Goal: Find specific page/section: Find specific page/section

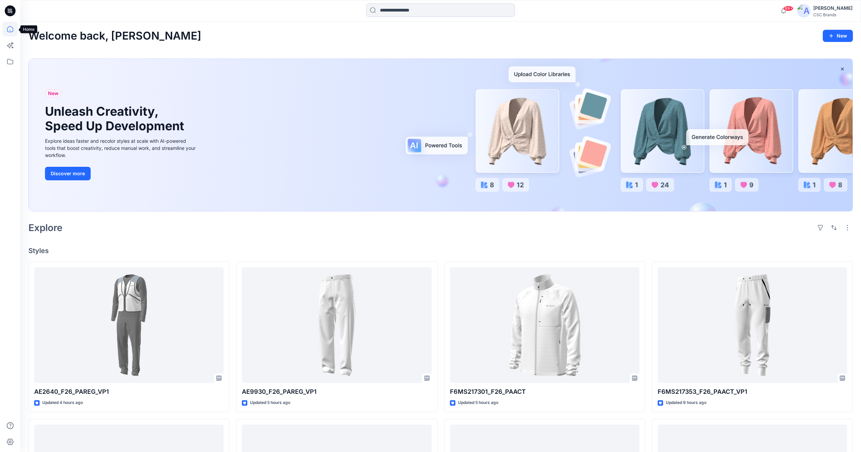
click at [10, 28] on icon at bounding box center [10, 29] width 15 height 15
click at [8, 62] on icon at bounding box center [10, 61] width 15 height 15
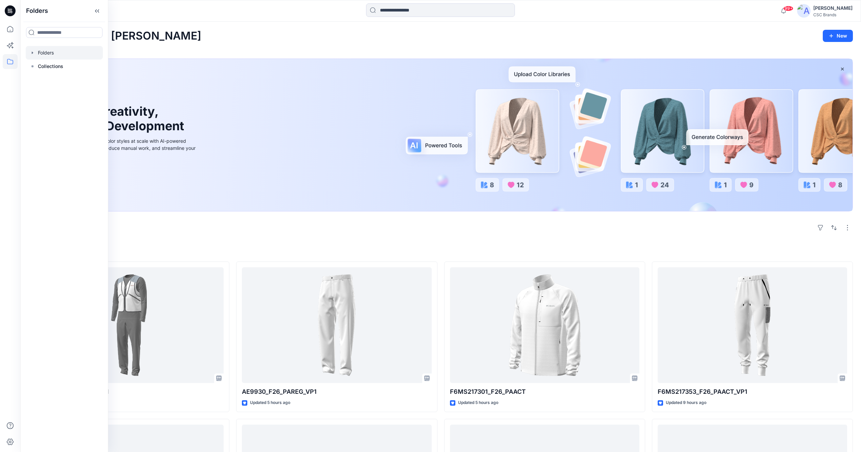
click at [35, 54] on icon "button" at bounding box center [32, 52] width 5 height 5
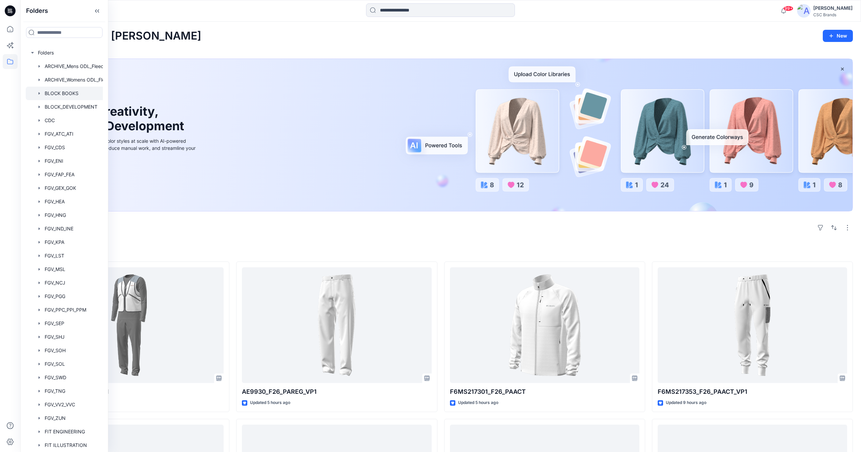
click at [46, 94] on div at bounding box center [73, 94] width 95 height 14
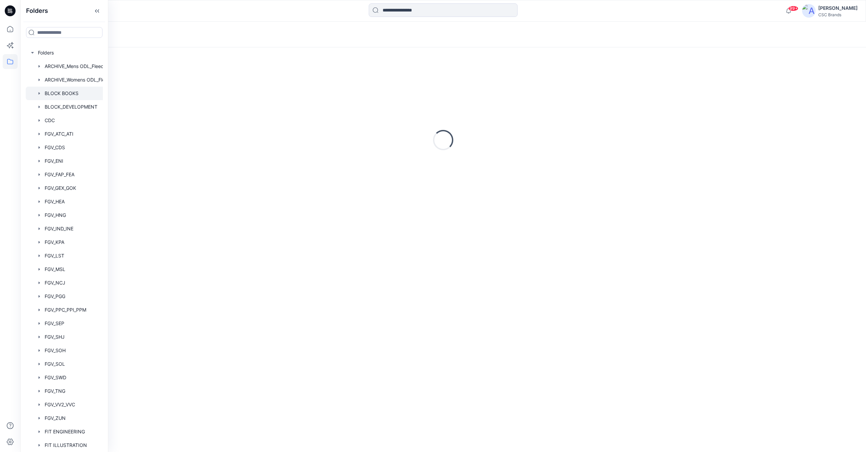
click at [39, 93] on icon "button" at bounding box center [39, 93] width 1 height 2
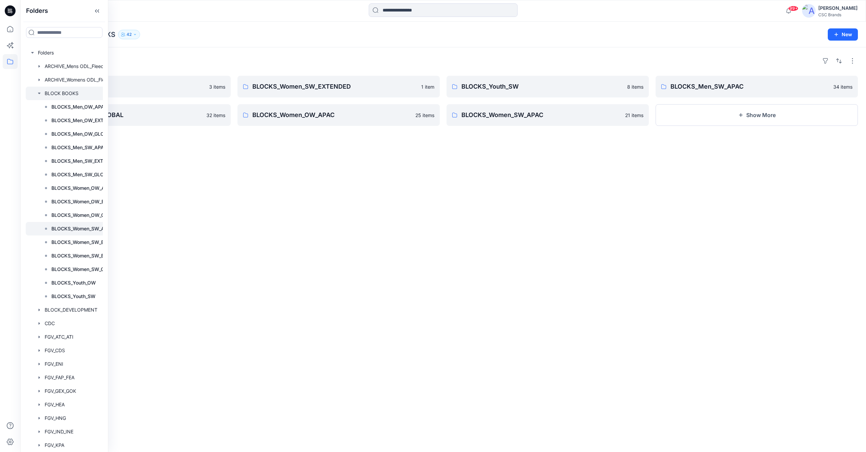
click at [83, 231] on p "BLOCKS_Women_SW_APAC" at bounding box center [82, 229] width 62 height 8
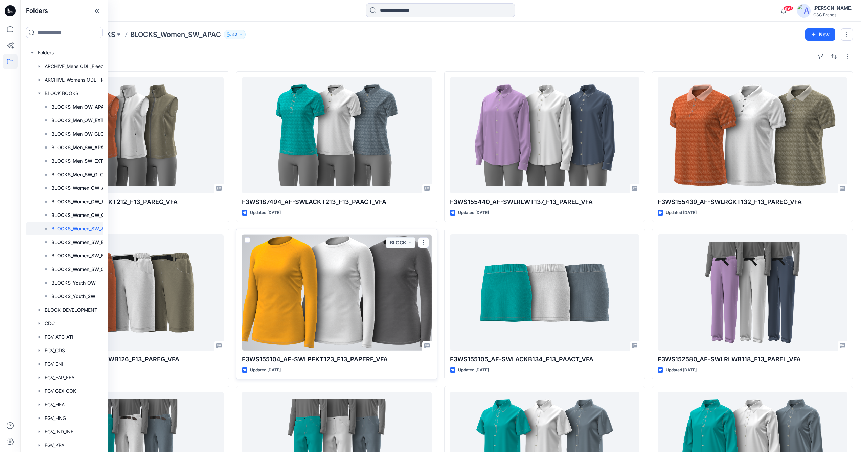
scroll to position [7, 0]
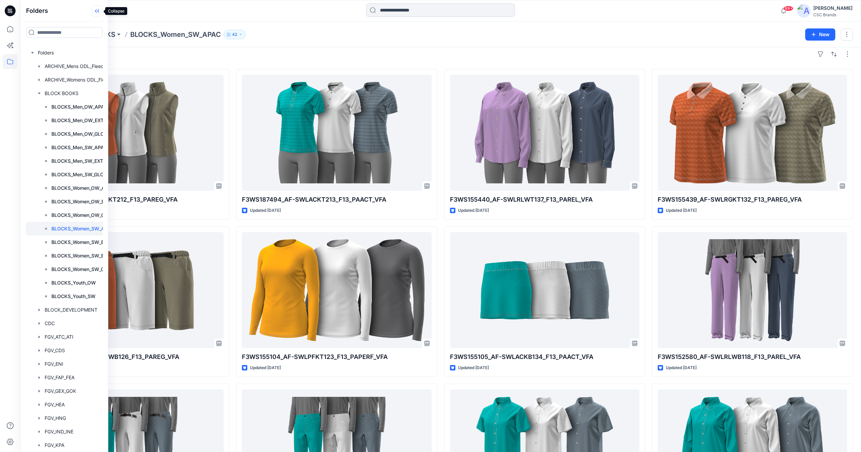
click at [98, 12] on icon at bounding box center [97, 10] width 11 height 11
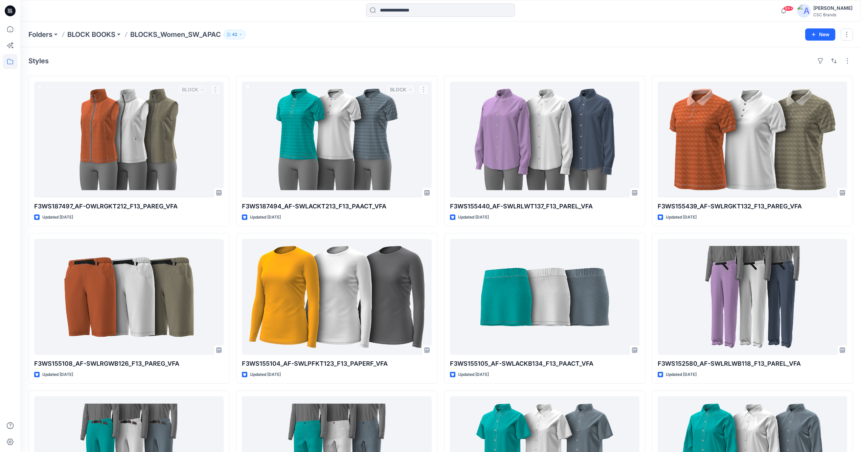
scroll to position [0, 0]
click at [99, 34] on p "BLOCK BOOKS" at bounding box center [91, 34] width 48 height 9
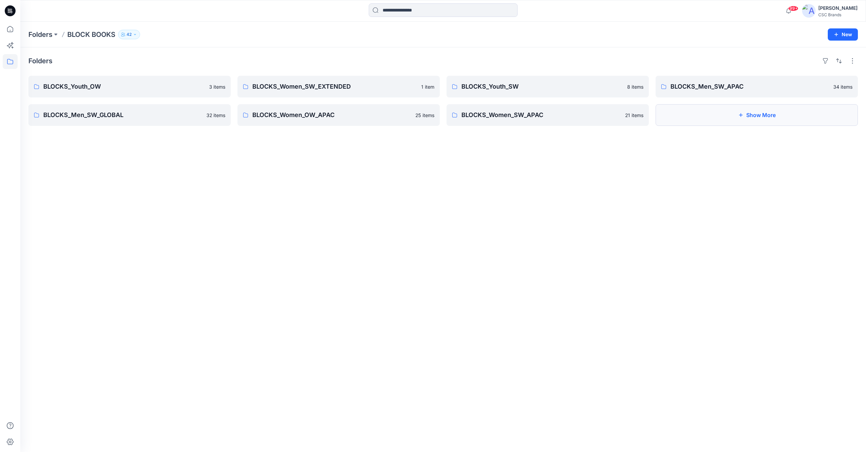
click at [763, 113] on button "Show More" at bounding box center [757, 115] width 202 height 22
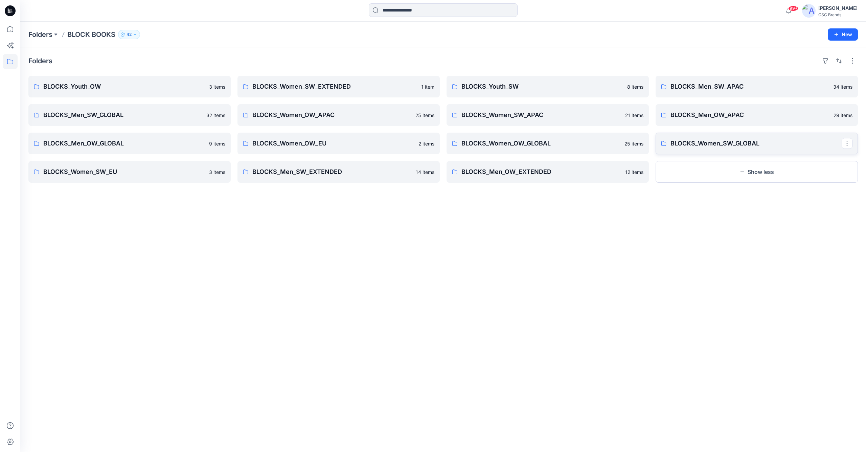
click at [713, 143] on p "BLOCKS_Women_SW_GLOBAL" at bounding box center [756, 143] width 171 height 9
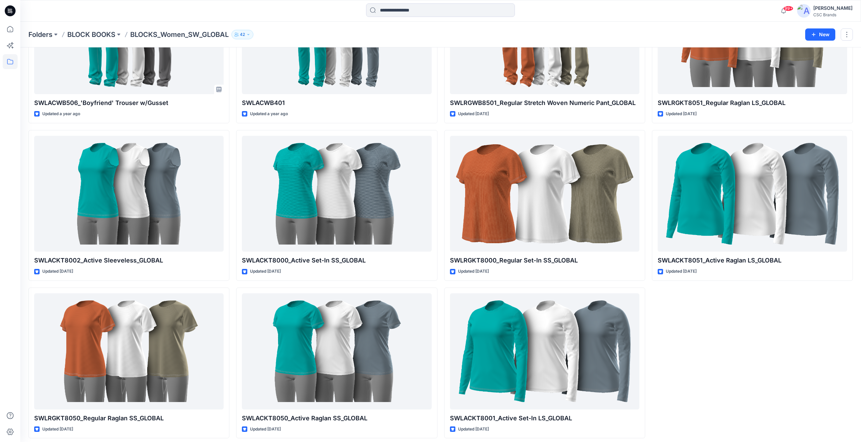
scroll to position [1205, 0]
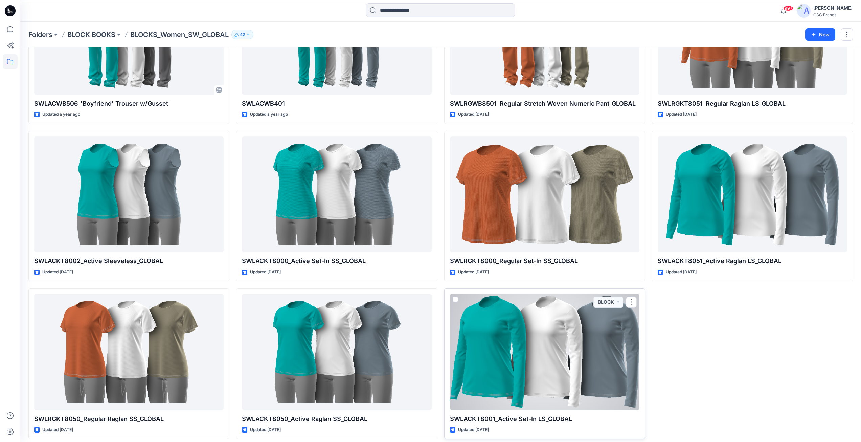
click at [548, 354] on div at bounding box center [545, 352] width 190 height 116
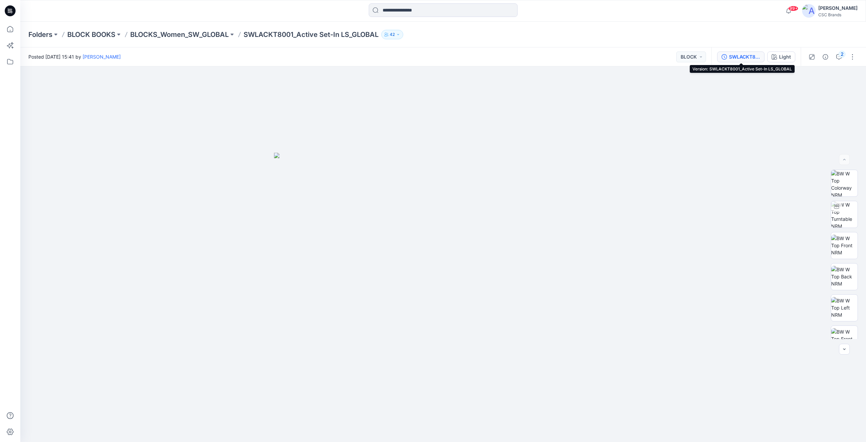
click at [748, 54] on div "SWLACKT8001_Active Set-In LS_GLOBAL" at bounding box center [744, 56] width 31 height 7
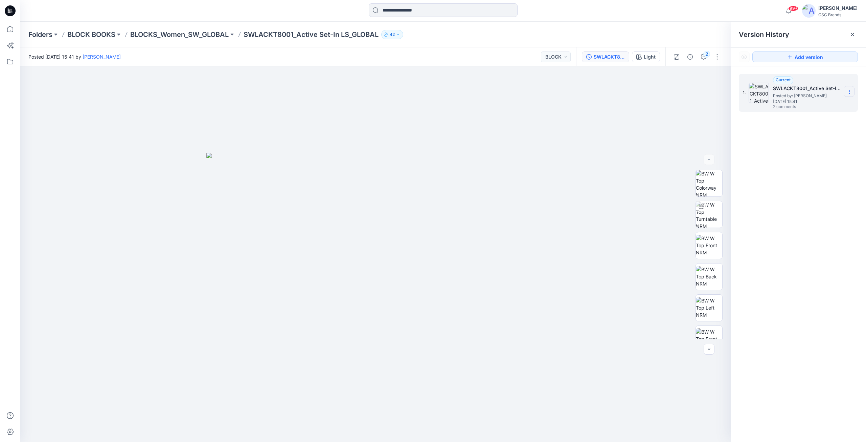
click at [851, 91] on icon at bounding box center [849, 91] width 5 height 5
click at [833, 72] on div "1. Current SWLACKT8001_Active Set-In LS_GLOBAL Posted by: [PERSON_NAME] [DATE] …" at bounding box center [798, 258] width 135 height 385
click at [796, 91] on h5 "SWLACKT8001_Active Set-In LS_GLOBAL" at bounding box center [807, 88] width 68 height 8
click at [718, 58] on button "button" at bounding box center [717, 56] width 11 height 11
click at [564, 163] on div at bounding box center [375, 253] width 711 height 375
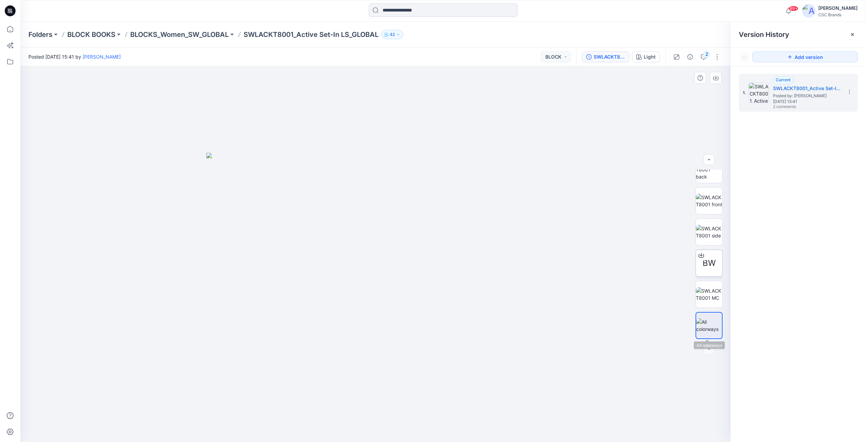
scroll to position [200, 0]
click at [704, 263] on span "BW" at bounding box center [709, 263] width 13 height 12
